Goal: Information Seeking & Learning: Learn about a topic

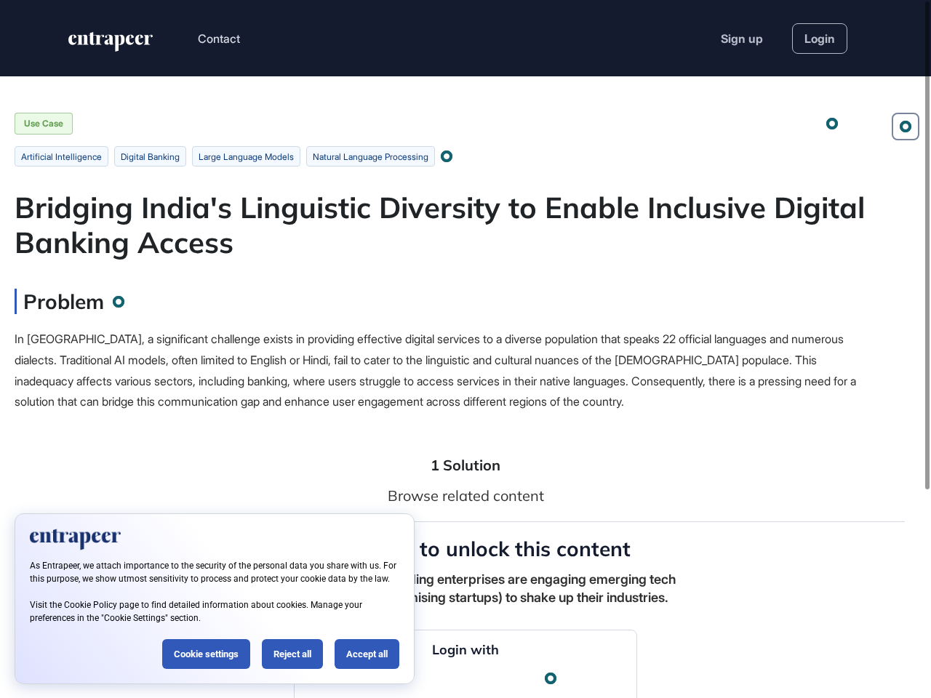
click at [466, 349] on div "In [GEOGRAPHIC_DATA], a significant challenge exists in providing effective dig…" at bounding box center [444, 371] width 858 height 84
click at [220, 39] on button "Contact" at bounding box center [219, 38] width 42 height 19
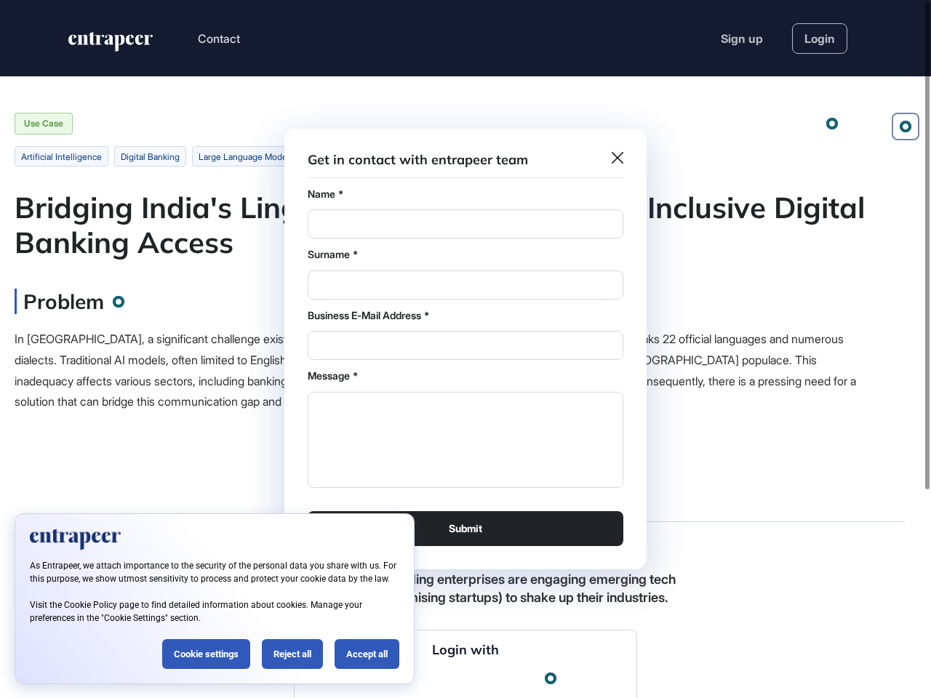
click at [906, 127] on div at bounding box center [465, 349] width 931 height 698
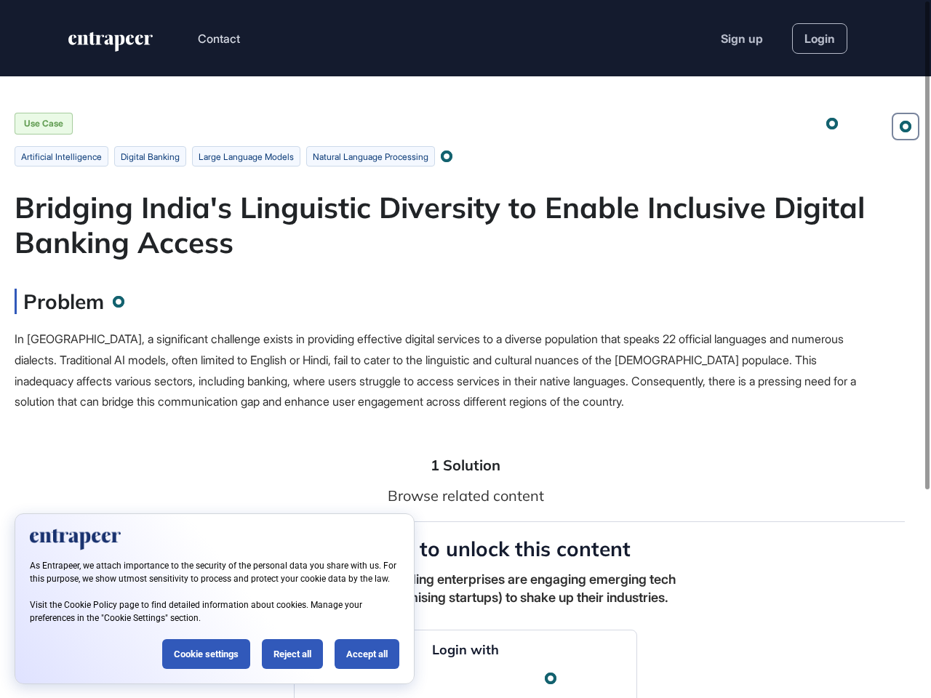
click at [832, 124] on div at bounding box center [832, 123] width 8 height 8
click at [450, 156] on div at bounding box center [446, 156] width 8 height 8
click at [444, 370] on div "In [GEOGRAPHIC_DATA], a significant challenge exists in providing effective dig…" at bounding box center [444, 371] width 858 height 84
click at [927, 349] on div at bounding box center [927, 245] width 4 height 488
